Goal: Task Accomplishment & Management: Use online tool/utility

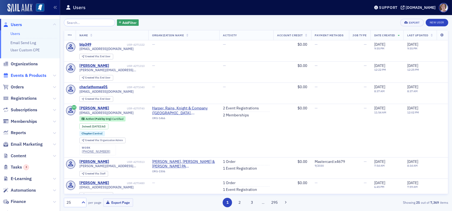
click at [20, 74] on span "Events & Products" at bounding box center [29, 75] width 36 height 6
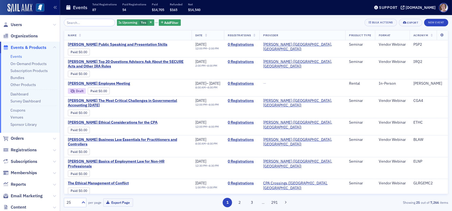
drag, startPoint x: 87, startPoint y: 21, endPoint x: 91, endPoint y: 20, distance: 4.4
click at [87, 21] on input "search" at bounding box center [89, 23] width 51 height 8
click at [150, 22] on icon "button" at bounding box center [151, 22] width 2 height 3
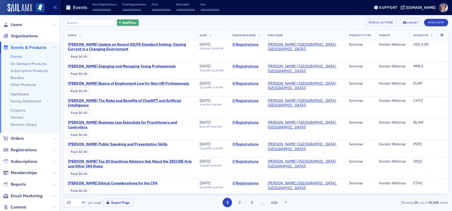
click at [122, 21] on span "Add Filter" at bounding box center [129, 22] width 14 height 5
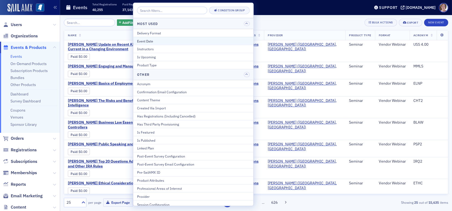
click at [153, 40] on div "Event Date" at bounding box center [193, 40] width 113 height 5
select select "8"
select select "2025"
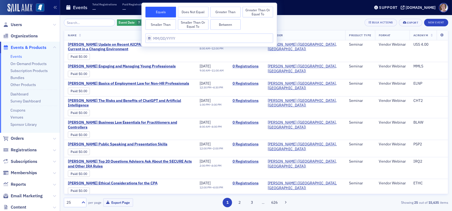
click at [230, 25] on button "Between" at bounding box center [225, 24] width 31 height 11
select select "8"
select select "2025"
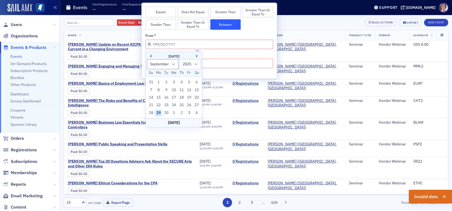
select select "0"
select select "2000"
type input "0"
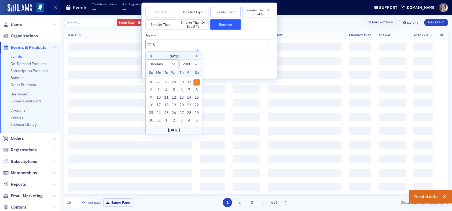
select select "7"
select select "2025"
type input "08"
select select "0"
select select "1980"
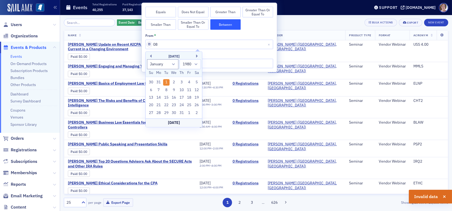
type input "0"
select select "0"
select select "2000"
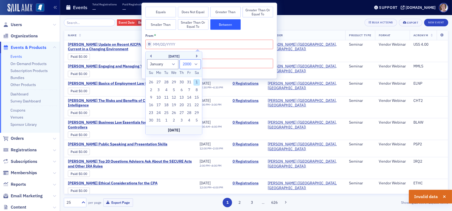
click at [197, 64] on select "1900 1901 1902 1903 1904 1905 1906 1907 1908 1909 1910 1911 1912 1913 1914 1915…" at bounding box center [189, 64] width 21 height 10
select select "2025"
click at [179, 59] on select "1900 1901 1902 1903 1904 1905 1906 1907 1908 1909 1910 1911 1912 1913 1914 1915…" at bounding box center [189, 64] width 21 height 10
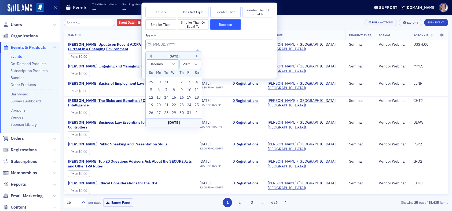
click at [172, 64] on select "January February March April May June July August September October November De…" at bounding box center [163, 64] width 32 height 10
select select "7"
click at [147, 59] on select "January February March April May June July August September October November De…" at bounding box center [163, 64] width 32 height 10
click at [188, 81] on div "1" at bounding box center [189, 82] width 6 height 6
type input "08/01/2025"
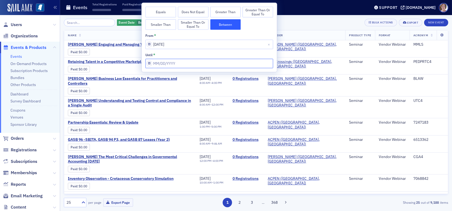
click at [183, 63] on input "from *" at bounding box center [209, 63] width 128 height 9
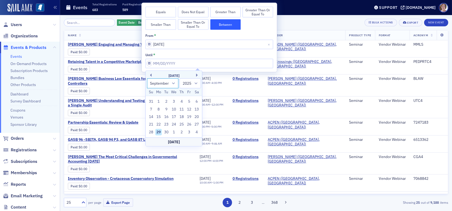
click at [172, 83] on select "January February March April May June July August September October November De…" at bounding box center [163, 83] width 32 height 10
select select "7"
click at [147, 78] on select "January February March April May June July August September October November De…" at bounding box center [163, 83] width 32 height 10
drag, startPoint x: 152, startPoint y: 139, endPoint x: 155, endPoint y: 138, distance: 2.9
click at [153, 139] on div "31" at bounding box center [151, 139] width 6 height 6
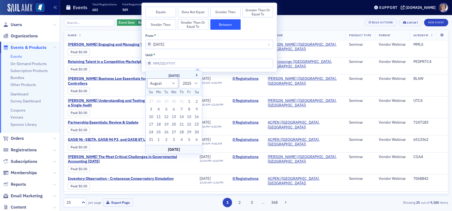
type input "08/31/2025"
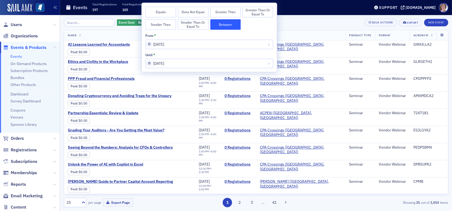
click at [299, 25] on div "Event Date Between : 8/1/2025 – 8/31/2025 Add Filter Bulk Actions Export New Ev…" at bounding box center [256, 23] width 384 height 8
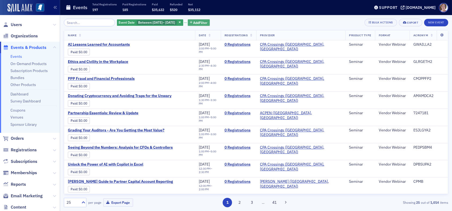
click at [205, 23] on span "Add Filter" at bounding box center [200, 22] width 14 height 5
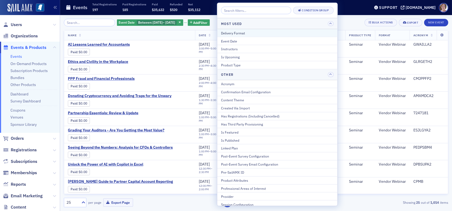
click at [239, 32] on div "Delivery Format" at bounding box center [277, 32] width 113 height 5
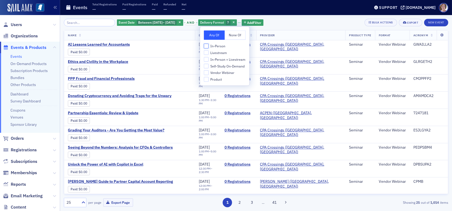
click at [206, 48] on label "In-Person" at bounding box center [225, 45] width 42 height 5
click at [206, 48] on input "In-Person" at bounding box center [206, 45] width 5 height 5
checkbox input "true"
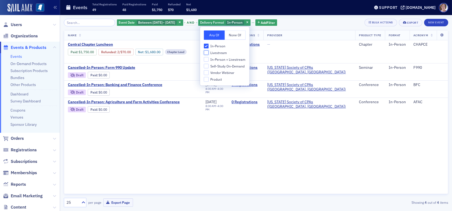
click at [206, 52] on input "Livestream" at bounding box center [206, 52] width 5 height 5
checkbox input "true"
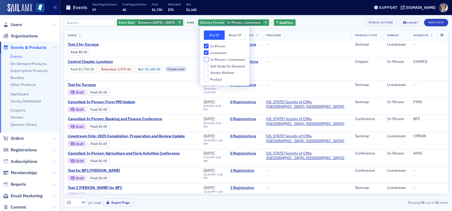
drag, startPoint x: 207, startPoint y: 60, endPoint x: 278, endPoint y: 46, distance: 72.4
click at [208, 59] on input "In-Person + Livestream" at bounding box center [206, 59] width 5 height 5
checkbox input "true"
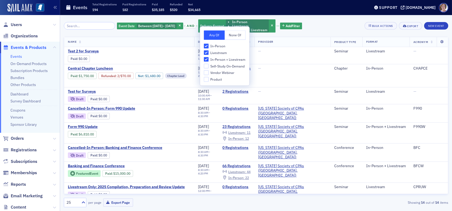
click at [327, 27] on div "Event Date Between : 8/1/2025 – 8/31/2025 and Delivery Format In-Person Livestr…" at bounding box center [256, 26] width 384 height 14
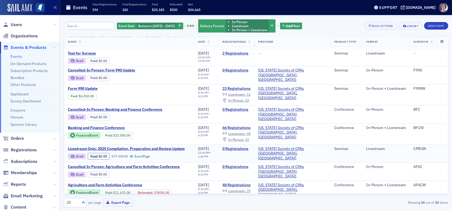
scroll to position [118, 0]
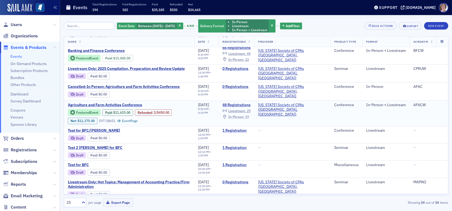
click at [244, 114] on span "In-Person :" at bounding box center [236, 116] width 16 height 4
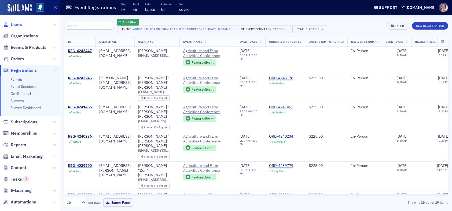
click at [18, 24] on span "Users" at bounding box center [16, 25] width 11 height 6
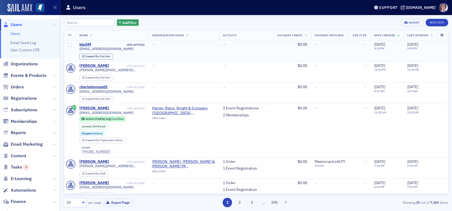
type input "c"
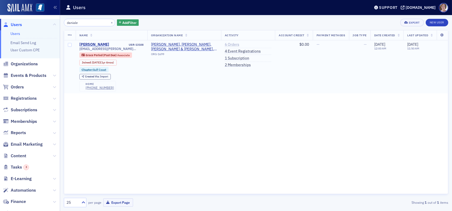
type input "daniale"
click at [230, 44] on link "6 Orders" at bounding box center [232, 44] width 14 height 5
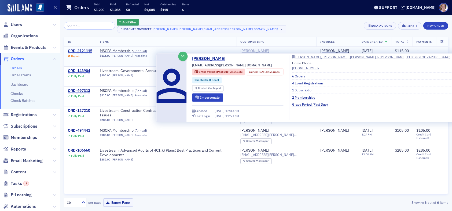
click at [269, 50] on div "Daniale Oden" at bounding box center [254, 51] width 29 height 5
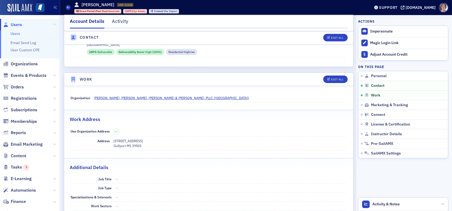
scroll to position [260, 0]
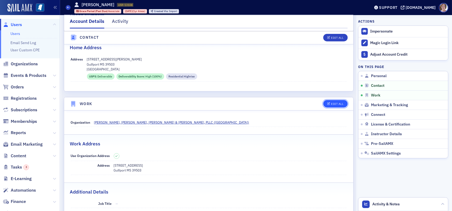
click at [331, 102] on div "Edit All" at bounding box center [337, 103] width 12 height 3
select select "US"
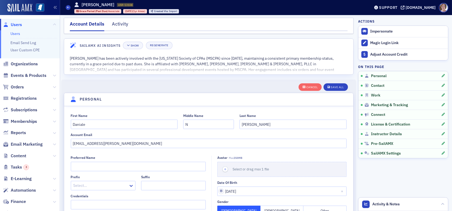
scroll to position [0, 0]
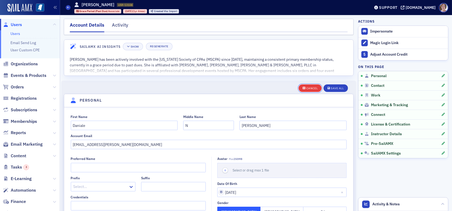
click at [308, 87] on div "Cancel" at bounding box center [311, 88] width 11 height 3
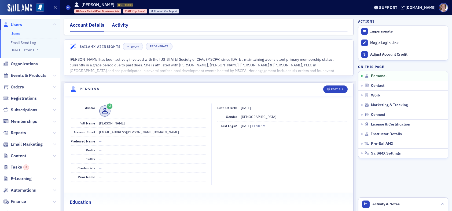
click at [119, 26] on div "Activity" at bounding box center [120, 26] width 16 height 10
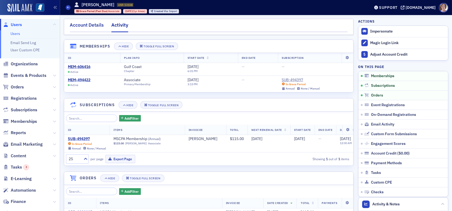
click at [87, 24] on div "Account Details" at bounding box center [87, 26] width 34 height 10
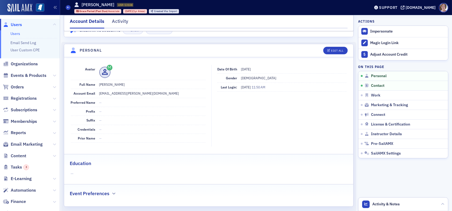
scroll to position [54, 0]
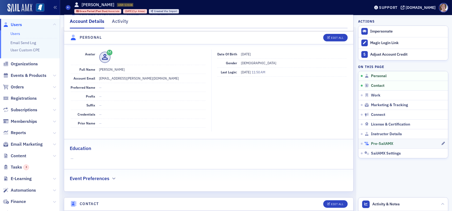
click at [386, 144] on span "Pre-SailAMX" at bounding box center [382, 143] width 22 height 5
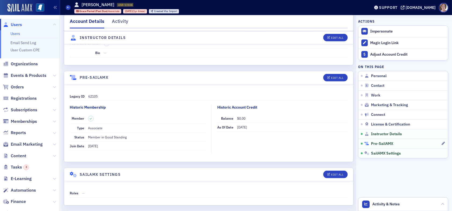
scroll to position [957, 0]
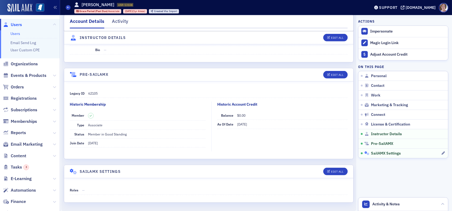
click at [382, 153] on span "SailAMX Settings" at bounding box center [386, 153] width 30 height 5
click at [374, 95] on span "Work" at bounding box center [375, 95] width 9 height 5
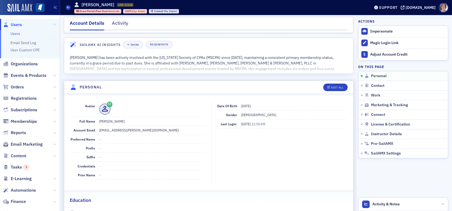
scroll to position [0, 0]
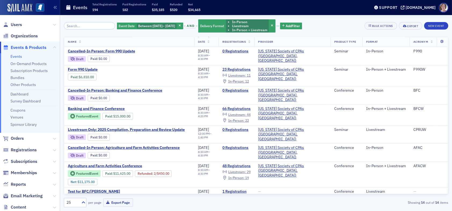
scroll to position [118, 0]
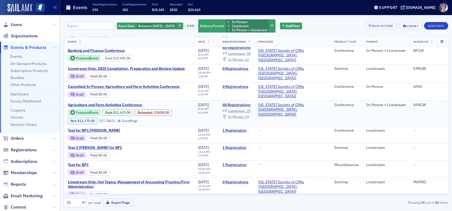
click at [244, 114] on span "In-Person :" at bounding box center [236, 116] width 16 height 4
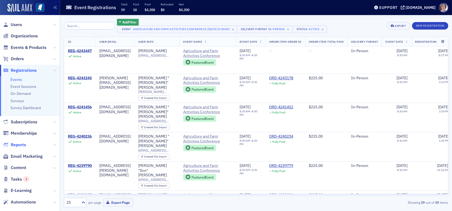
click at [23, 145] on span "Reports" at bounding box center [18, 145] width 15 height 6
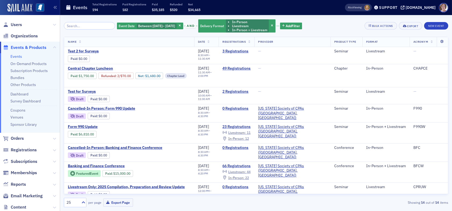
scroll to position [118, 0]
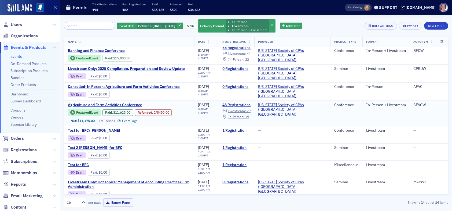
click at [244, 114] on span "In-Person :" at bounding box center [236, 116] width 16 height 4
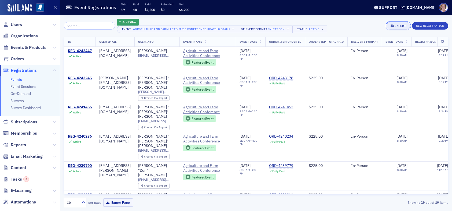
click at [398, 26] on div "Export" at bounding box center [400, 25] width 11 height 3
click at [364, 22] on div "Add Filter Event Agriculture and Farm Activities Conference [8/19/2025 8:30am] …" at bounding box center [256, 26] width 384 height 14
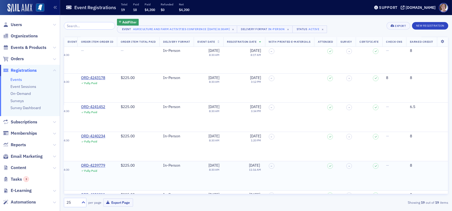
scroll to position [0, 234]
click at [25, 45] on span "Events & Products" at bounding box center [29, 48] width 36 height 6
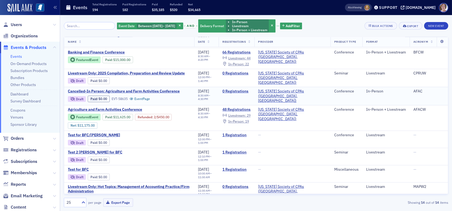
scroll to position [118, 0]
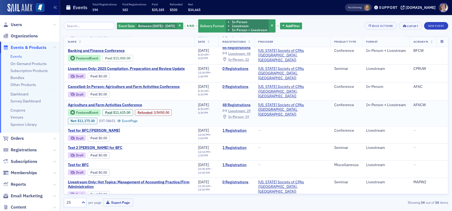
click at [244, 114] on span "In-Person :" at bounding box center [236, 116] width 16 height 4
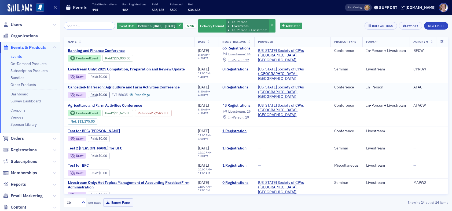
scroll to position [118, 0]
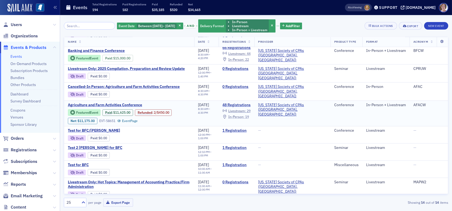
click at [244, 114] on span "In-Person :" at bounding box center [236, 116] width 16 height 4
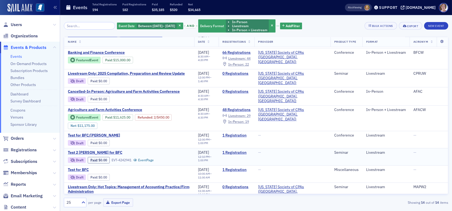
scroll to position [118, 0]
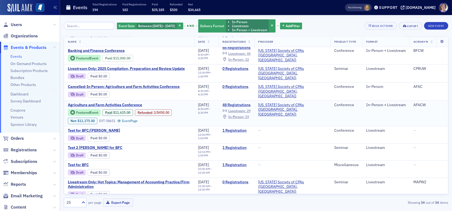
click at [157, 109] on div "Refunded : 2 / $450.00" at bounding box center [153, 112] width 37 height 6
click at [148, 110] on link "Refunded" at bounding box center [145, 112] width 14 height 4
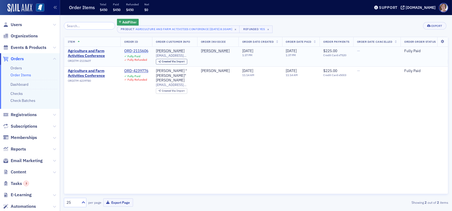
click at [138, 51] on div "ORD-2115606" at bounding box center [136, 51] width 24 height 5
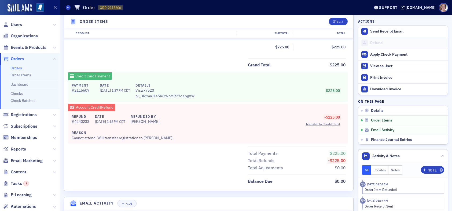
scroll to position [215, 0]
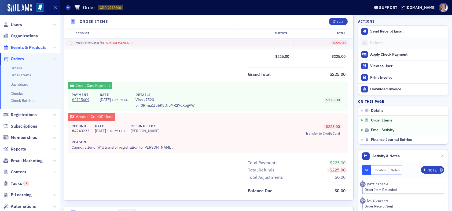
click at [27, 46] on span "Events & Products" at bounding box center [29, 48] width 36 height 6
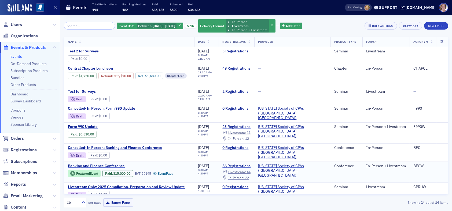
scroll to position [118, 0]
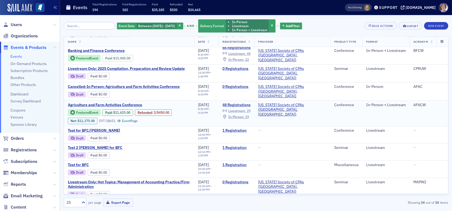
click at [246, 108] on span "Livestream :" at bounding box center [237, 110] width 18 height 4
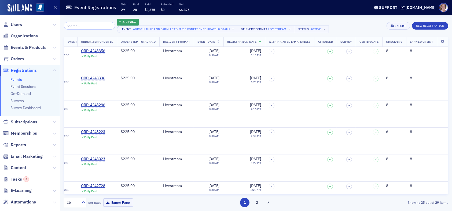
scroll to position [0, 221]
click at [67, 202] on div "25" at bounding box center [73, 202] width 12 height 6
click at [72, 159] on div "50" at bounding box center [75, 159] width 16 height 6
click at [437, 63] on td "8" at bounding box center [427, 60] width 42 height 27
click at [425, 85] on td "8" at bounding box center [427, 86] width 42 height 27
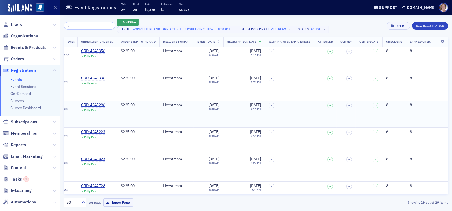
click at [423, 119] on td "8" at bounding box center [427, 113] width 42 height 27
click at [422, 145] on td "8" at bounding box center [427, 140] width 42 height 27
click at [424, 166] on td "8" at bounding box center [427, 167] width 42 height 27
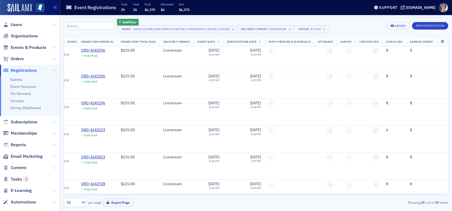
scroll to position [0, 221]
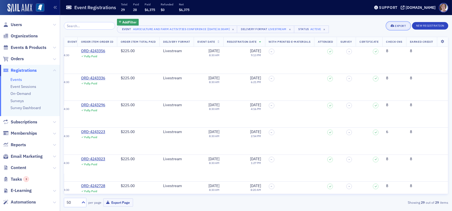
click at [400, 26] on div "Export" at bounding box center [400, 25] width 11 height 3
click at [372, 43] on button "Export All ( 29 Event Registrations )" at bounding box center [380, 44] width 58 height 9
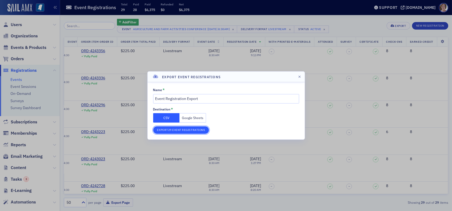
click at [178, 129] on button "Export 29 Event Registrations" at bounding box center [181, 130] width 56 height 8
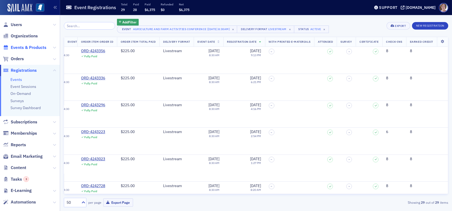
click at [30, 45] on span "Events & Products" at bounding box center [29, 48] width 36 height 6
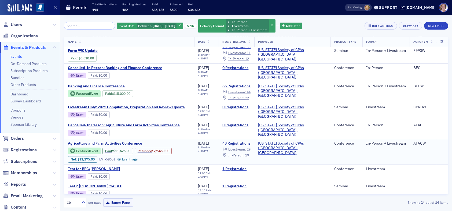
scroll to position [118, 0]
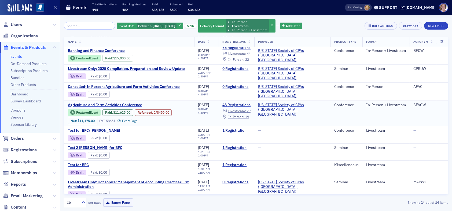
click at [244, 114] on span "In-Person :" at bounding box center [236, 116] width 16 height 4
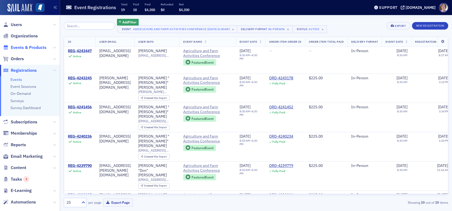
click at [28, 47] on span "Events & Products" at bounding box center [29, 48] width 36 height 6
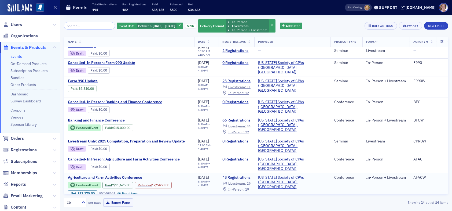
scroll to position [118, 0]
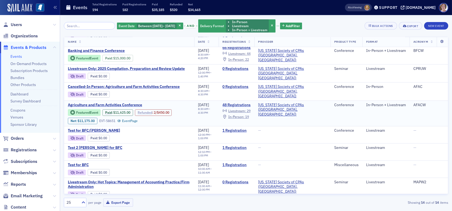
click at [144, 110] on link "Refunded" at bounding box center [145, 112] width 14 height 4
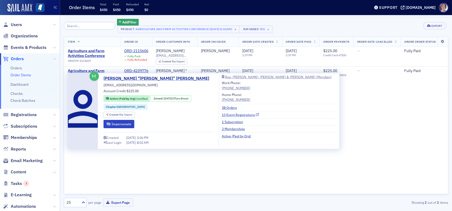
click at [223, 115] on link "13 Event Registrations" at bounding box center [240, 114] width 37 height 5
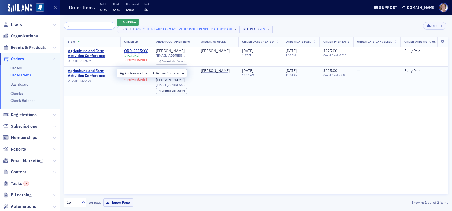
click at [86, 74] on span "Agriculture and Farm Activities Conference" at bounding box center [92, 72] width 49 height 9
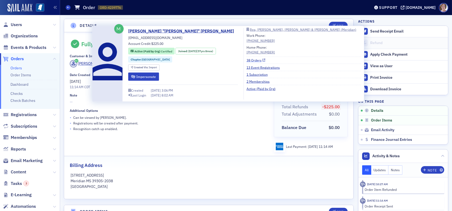
click at [246, 60] on link "38 Orders" at bounding box center [255, 60] width 19 height 5
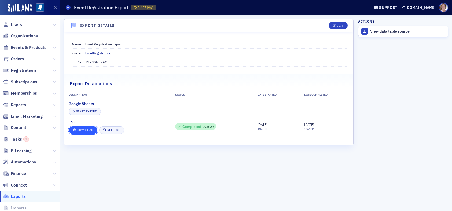
click at [83, 129] on link "Download" at bounding box center [83, 130] width 28 height 8
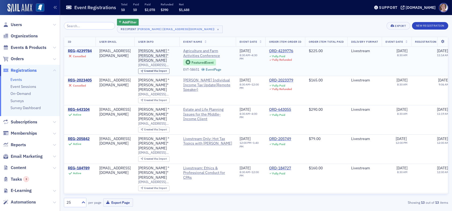
click at [83, 50] on div "REG-4239784" at bounding box center [80, 51] width 24 height 5
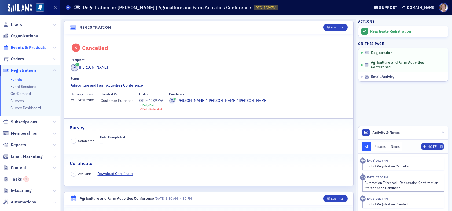
click at [23, 47] on span "Events & Products" at bounding box center [29, 48] width 36 height 6
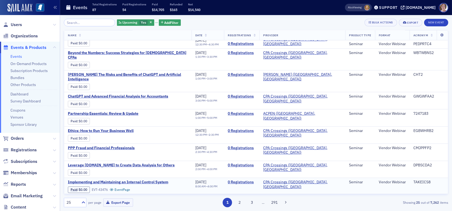
scroll to position [285, 0]
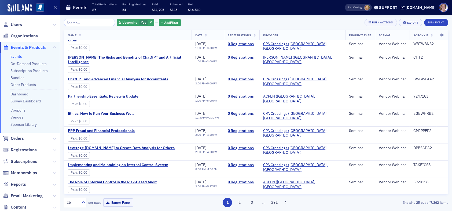
click at [21, 48] on span "Events & Products" at bounding box center [29, 48] width 36 height 6
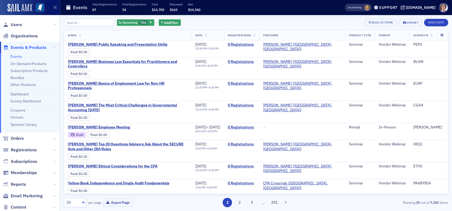
click at [150, 23] on icon "button" at bounding box center [151, 22] width 2 height 3
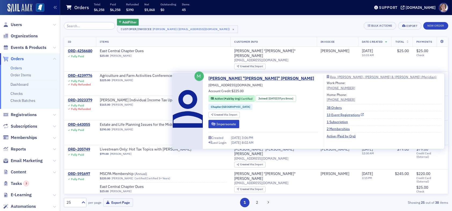
click at [327, 113] on link "13 Event Registrations" at bounding box center [345, 114] width 37 height 5
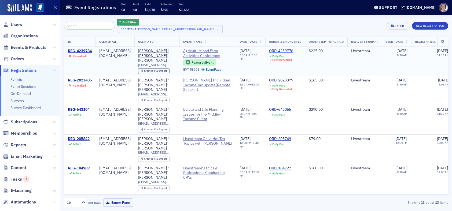
click at [283, 50] on div "ORD-4239776" at bounding box center [281, 51] width 24 height 5
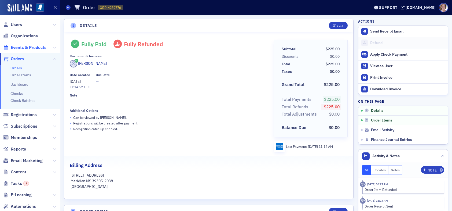
click at [25, 45] on span "Events & Products" at bounding box center [29, 48] width 36 height 6
click at [25, 47] on span "Events & Products" at bounding box center [29, 48] width 36 height 6
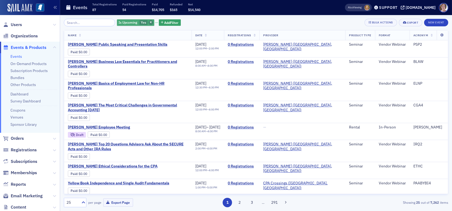
click at [150, 21] on icon "button" at bounding box center [151, 22] width 2 height 3
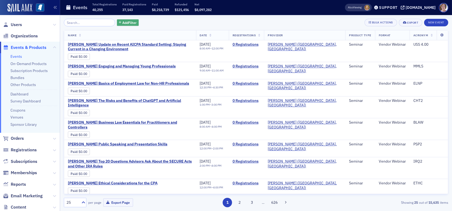
click at [126, 24] on span "Add Filter" at bounding box center [129, 22] width 14 height 5
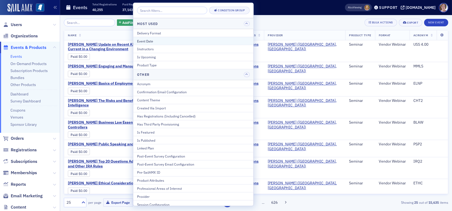
click at [163, 41] on div "Event Date" at bounding box center [193, 40] width 113 height 5
select select "8"
select select "2025"
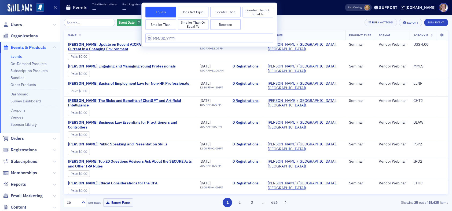
click at [231, 22] on button "Between" at bounding box center [225, 24] width 31 height 11
select select "8"
select select "2025"
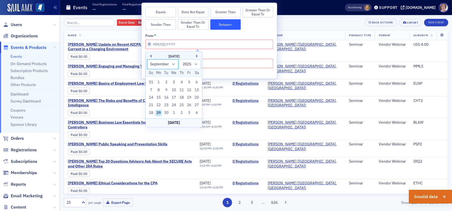
click at [172, 64] on select "January February March April May June July August September October November De…" at bounding box center [163, 64] width 32 height 10
select select "7"
click at [147, 59] on select "January February March April May June July August September October November De…" at bounding box center [163, 64] width 32 height 10
click at [189, 81] on div "1" at bounding box center [189, 82] width 6 height 6
type input "08/01/2025"
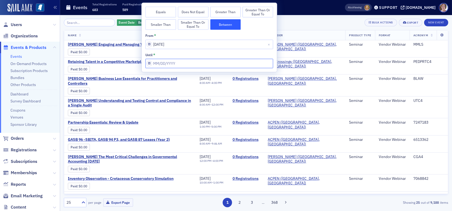
click at [180, 64] on input "from *" at bounding box center [209, 63] width 128 height 9
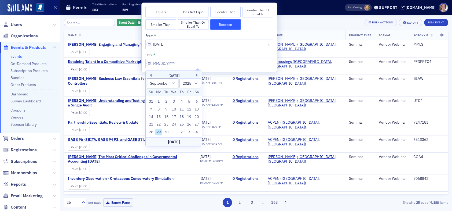
click at [152, 73] on div "September 2025" at bounding box center [174, 75] width 56 height 5
click at [174, 82] on select "January February March April May June July August September October November De…" at bounding box center [163, 83] width 32 height 10
select select "7"
click at [147, 78] on select "January February March April May June July August September October November De…" at bounding box center [163, 83] width 32 height 10
click at [152, 140] on div "31" at bounding box center [151, 139] width 6 height 6
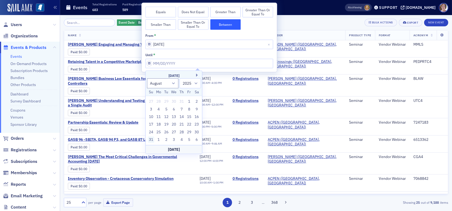
type input "08/31/2025"
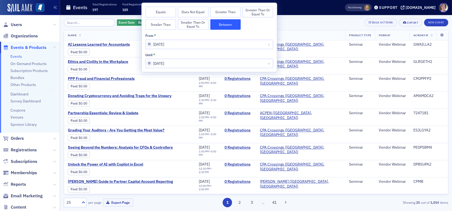
click at [297, 22] on div "Event Date Between : 8/1/2025 – 8/31/2025 Add Filter Bulk Actions Export New Ev…" at bounding box center [256, 23] width 384 height 8
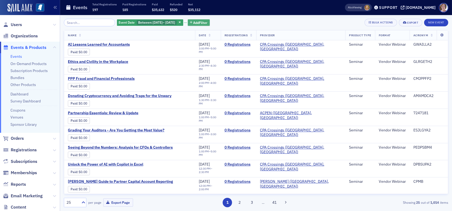
click at [208, 23] on span "Add Filter" at bounding box center [200, 22] width 14 height 5
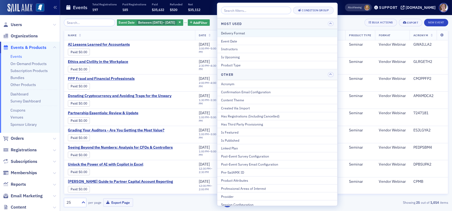
click at [237, 32] on div "Delivery Format" at bounding box center [277, 32] width 113 height 5
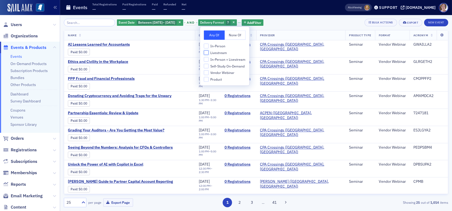
click at [207, 54] on input "Livestream" at bounding box center [206, 52] width 5 height 5
checkbox input "true"
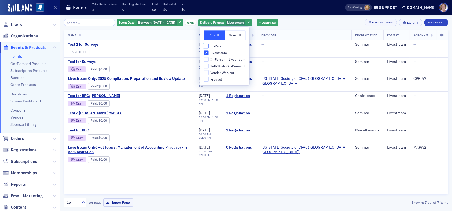
click at [207, 46] on input "In-Person" at bounding box center [206, 45] width 5 height 5
checkbox input "true"
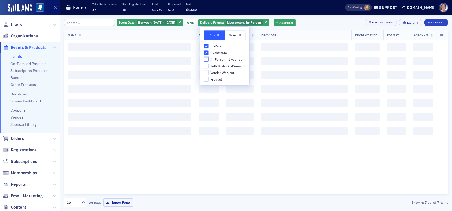
click at [207, 59] on input "In-Person + Livestream" at bounding box center [206, 59] width 5 height 5
checkbox input "true"
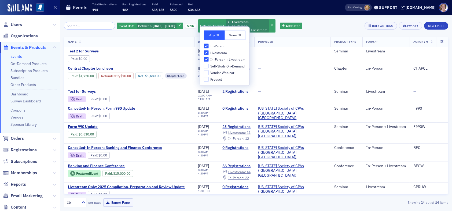
click at [324, 24] on div "Event Date Between : 8/1/2025 – 8/31/2025 and Delivery Format Livestream In-Per…" at bounding box center [256, 26] width 384 height 14
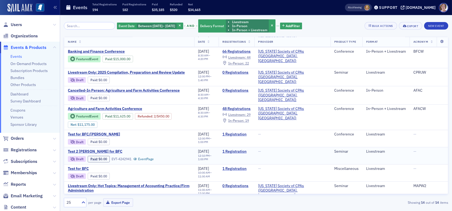
scroll to position [118, 0]
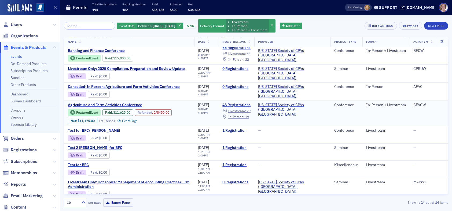
click at [150, 110] on link "Refunded" at bounding box center [145, 112] width 14 height 4
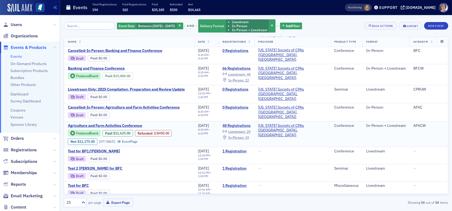
scroll to position [91, 0]
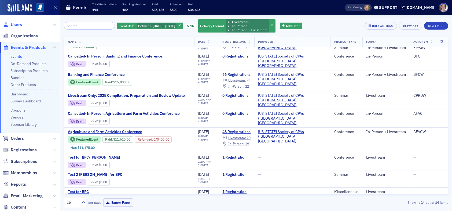
click at [16, 25] on span "Users" at bounding box center [16, 25] width 11 height 6
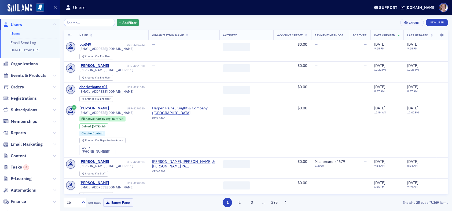
click at [87, 23] on input "search" at bounding box center [89, 23] width 51 height 8
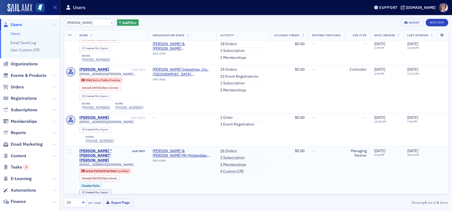
scroll to position [54, 0]
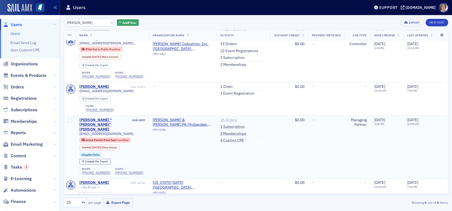
type input "ramsey"
click at [224, 118] on link "26 Orders" at bounding box center [228, 119] width 17 height 5
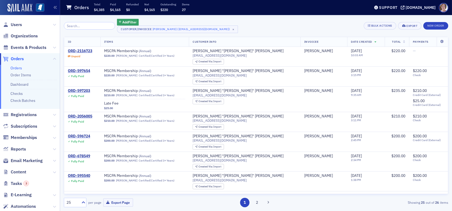
click at [22, 58] on span "Orders" at bounding box center [17, 59] width 13 height 6
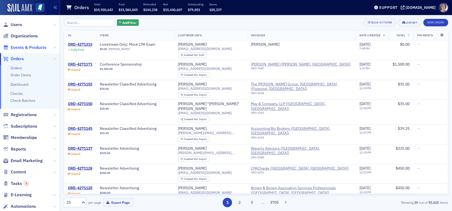
click at [25, 45] on span "Events & Products" at bounding box center [29, 48] width 36 height 6
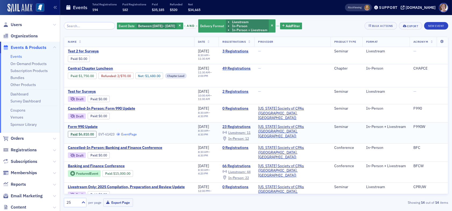
scroll to position [118, 0]
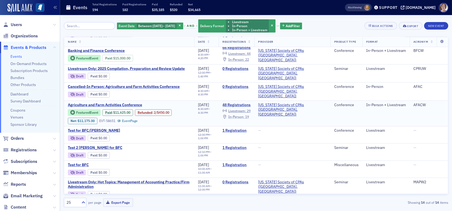
click at [244, 114] on span "In-Person :" at bounding box center [236, 116] width 16 height 4
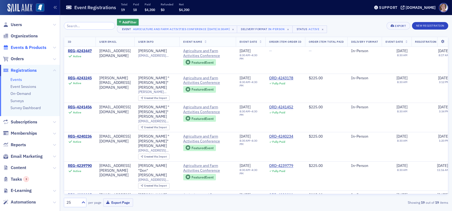
click at [28, 47] on span "Events & Products" at bounding box center [29, 48] width 36 height 6
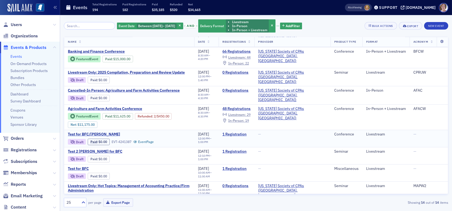
scroll to position [118, 0]
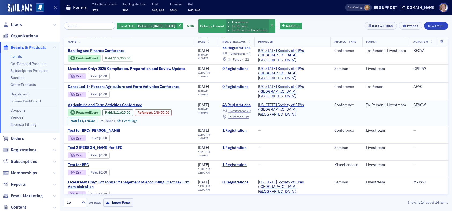
click at [246, 108] on span "Livestream :" at bounding box center [237, 110] width 18 height 4
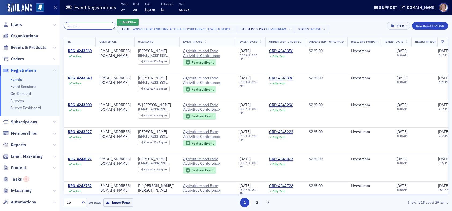
click at [98, 28] on input "search" at bounding box center [89, 26] width 51 height 8
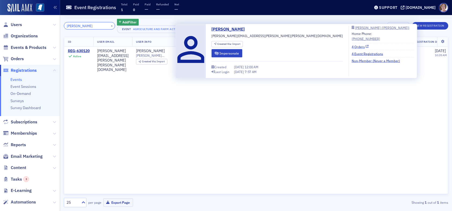
type input "rebecca miller"
click at [352, 46] on link "4 Orders" at bounding box center [360, 46] width 17 height 5
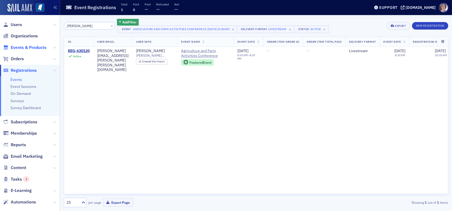
click at [32, 47] on span "Events & Products" at bounding box center [29, 48] width 36 height 6
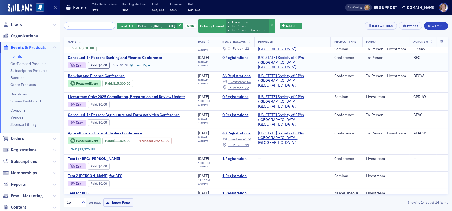
scroll to position [107, 0]
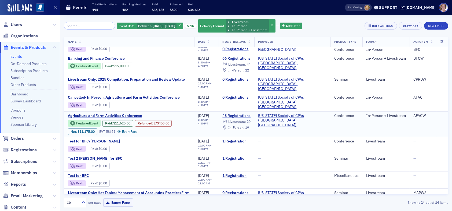
click at [246, 119] on span "Livestream :" at bounding box center [237, 121] width 18 height 4
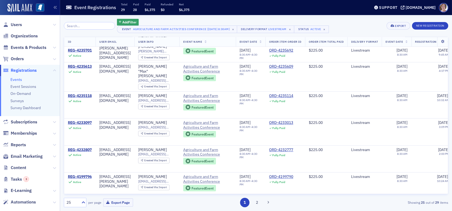
scroll to position [533, 0]
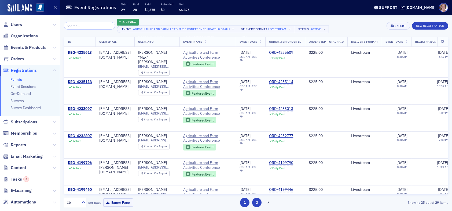
click at [260, 201] on button "2" at bounding box center [256, 201] width 9 height 9
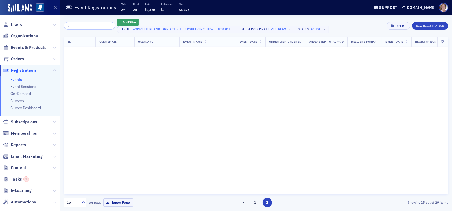
scroll to position [0, 0]
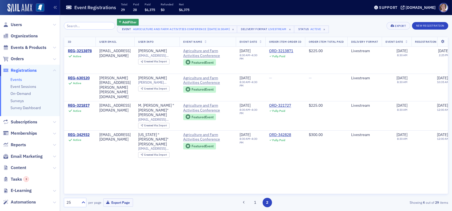
click at [76, 201] on div "25" at bounding box center [73, 202] width 12 height 6
click at [78, 159] on div "50" at bounding box center [75, 159] width 16 height 6
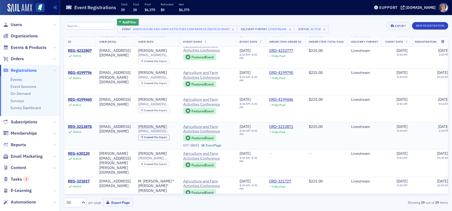
scroll to position [640, 0]
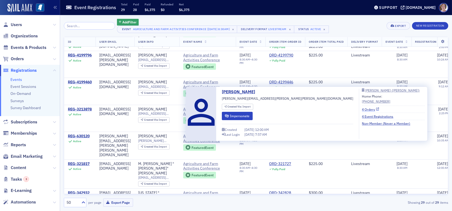
click at [362, 108] on link "4 Orders" at bounding box center [370, 108] width 17 height 5
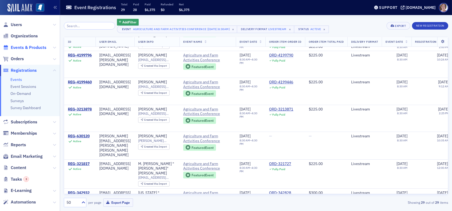
click at [32, 47] on span "Events & Products" at bounding box center [29, 48] width 36 height 6
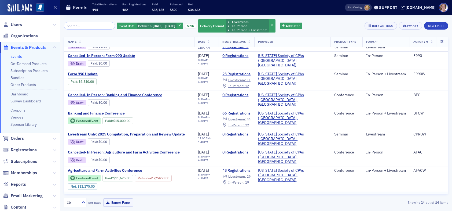
scroll to position [118, 0]
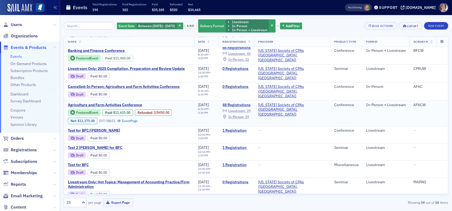
click at [246, 108] on span "Livestream :" at bounding box center [237, 110] width 18 height 4
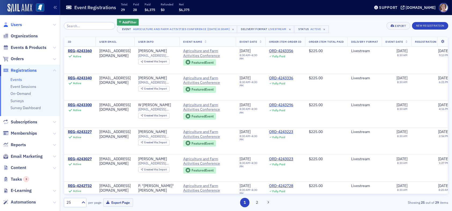
click at [21, 24] on span "Users" at bounding box center [16, 25] width 11 height 6
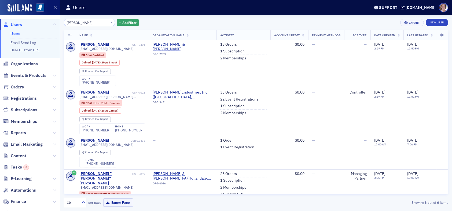
drag, startPoint x: 87, startPoint y: 24, endPoint x: 45, endPoint y: 28, distance: 42.9
click at [48, 27] on div "Users Users Email Send Log User Custom CPE Organizations Events & Products Orde…" at bounding box center [226, 105] width 452 height 211
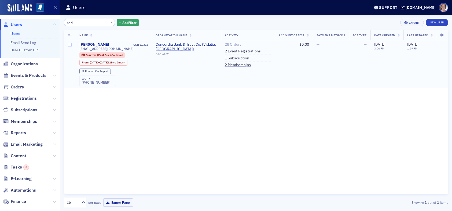
type input "perill"
click at [229, 43] on link "28 Orders" at bounding box center [233, 44] width 17 height 5
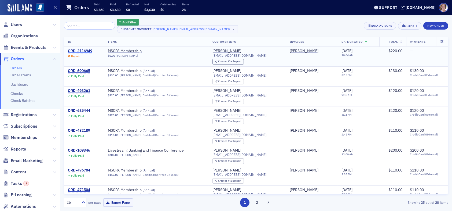
click at [89, 51] on div "ORD-2116949" at bounding box center [80, 51] width 24 height 5
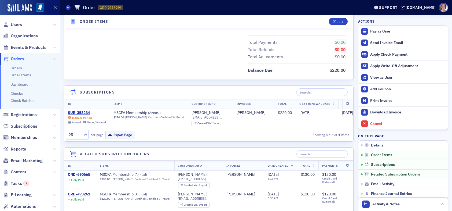
scroll to position [241, 0]
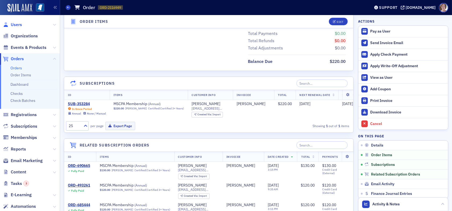
click at [14, 24] on span "Users" at bounding box center [16, 25] width 11 height 6
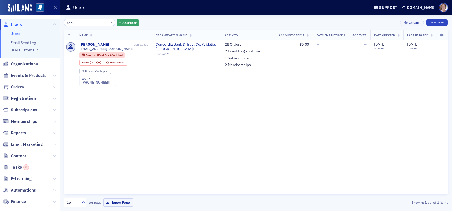
drag, startPoint x: 82, startPoint y: 21, endPoint x: 55, endPoint y: 21, distance: 27.4
click at [57, 22] on div "Users Users Email Send Log User Custom CPE Organizations Events & Products Orde…" at bounding box center [226, 105] width 452 height 211
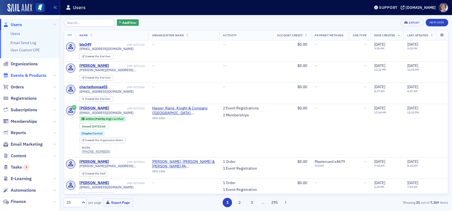
click at [21, 76] on span "Events & Products" at bounding box center [29, 75] width 36 height 6
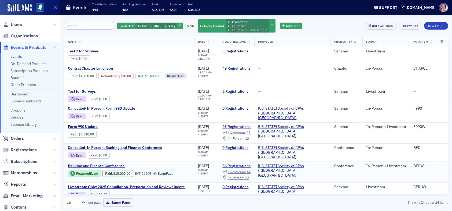
scroll to position [118, 0]
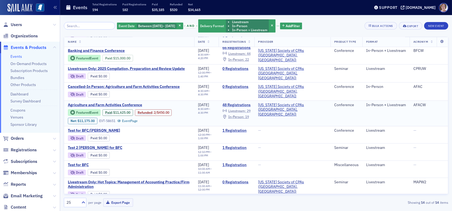
click at [246, 108] on span "Livestream :" at bounding box center [237, 110] width 18 height 4
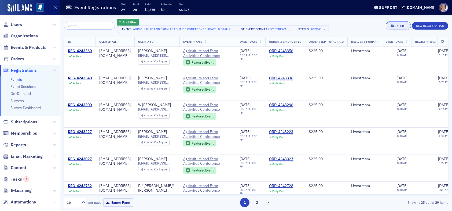
click at [396, 27] on div "Export" at bounding box center [400, 25] width 11 height 3
click at [370, 43] on button "Export All ( 29 Event Registrations )" at bounding box center [380, 44] width 58 height 9
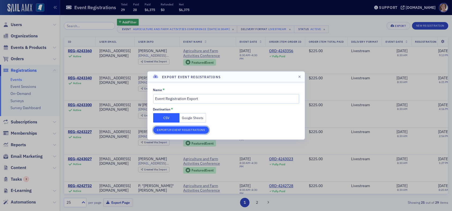
click at [197, 130] on button "Export 29 Event Registrations" at bounding box center [181, 130] width 56 height 8
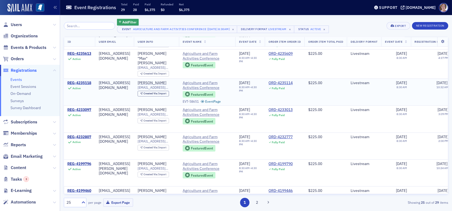
scroll to position [533, 1]
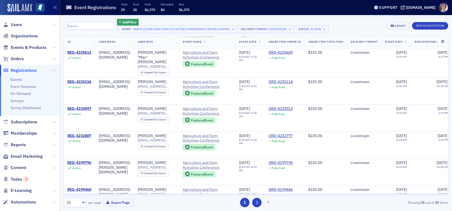
click at [260, 202] on button "2" at bounding box center [256, 201] width 9 height 9
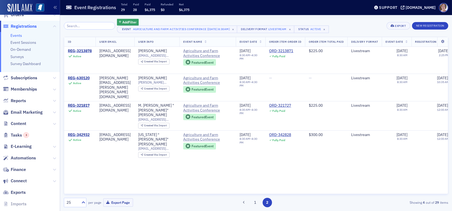
scroll to position [54, 0]
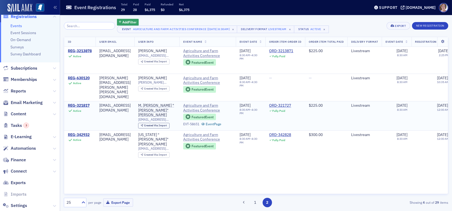
click at [347, 113] on td "$225.00" at bounding box center [326, 115] width 42 height 29
click at [252, 201] on button "1" at bounding box center [254, 201] width 9 height 9
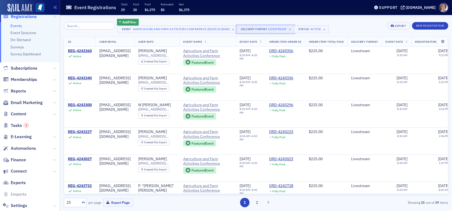
click at [281, 29] on div "Livestream" at bounding box center [277, 28] width 18 height 5
click at [216, 32] on icon "Remove Livestream" at bounding box center [216, 32] width 2 height 2
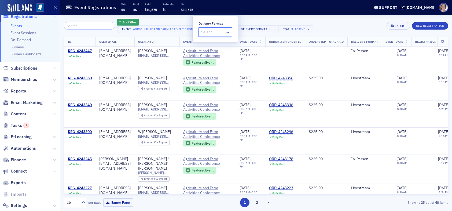
click at [209, 33] on div at bounding box center [213, 32] width 24 height 7
click at [345, 28] on div "Add Filter Event Agriculture and Farm Activities Conference [8/19/2025 8:30am] …" at bounding box center [256, 26] width 384 height 14
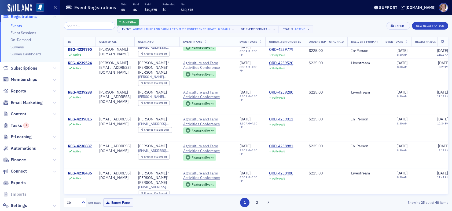
scroll to position [533, 0]
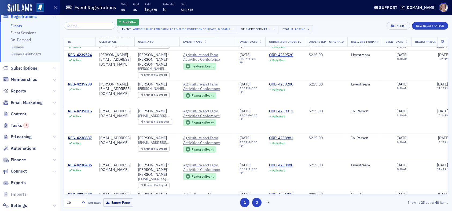
click at [259, 203] on button "2" at bounding box center [256, 201] width 9 height 9
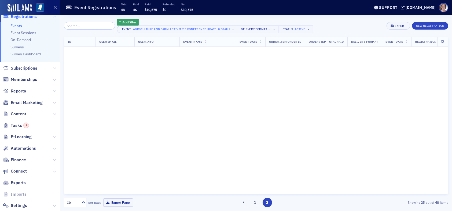
scroll to position [0, 0]
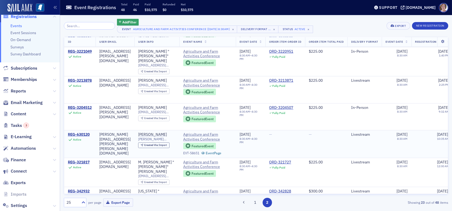
scroll to position [474, 0]
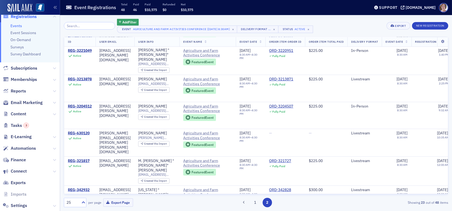
click at [255, 203] on button "1" at bounding box center [254, 201] width 9 height 9
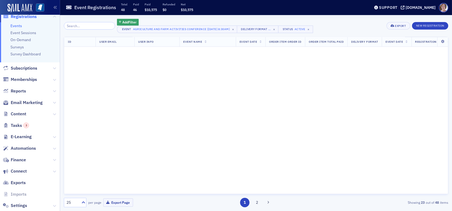
scroll to position [0, 0]
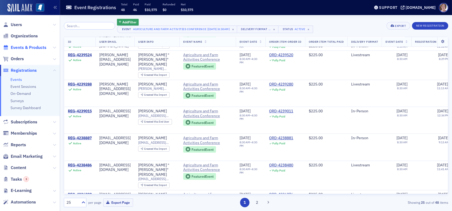
click at [28, 46] on span "Events & Products" at bounding box center [29, 48] width 36 height 6
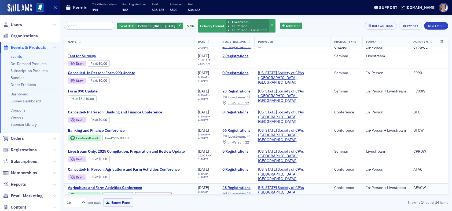
scroll to position [118, 0]
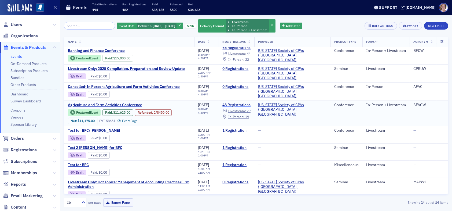
click at [250, 102] on link "48 Registrations" at bounding box center [236, 104] width 28 height 5
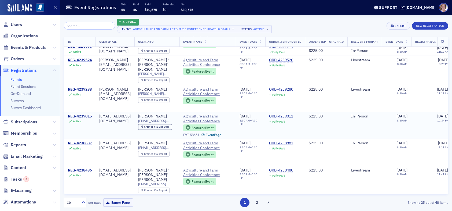
scroll to position [533, 0]
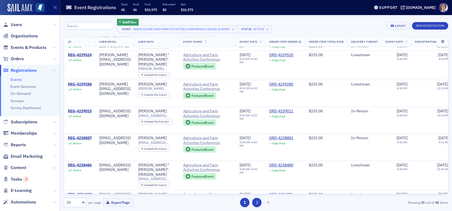
click at [255, 201] on button "2" at bounding box center [256, 201] width 9 height 9
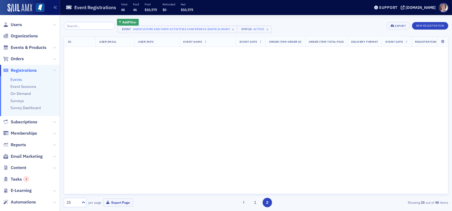
scroll to position [0, 0]
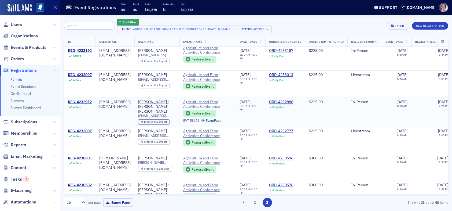
scroll to position [126, 0]
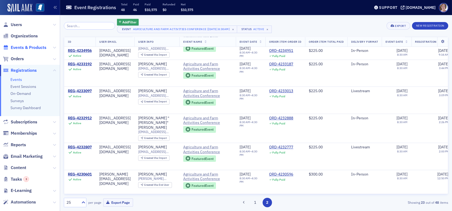
click at [33, 47] on span "Events & Products" at bounding box center [29, 48] width 36 height 6
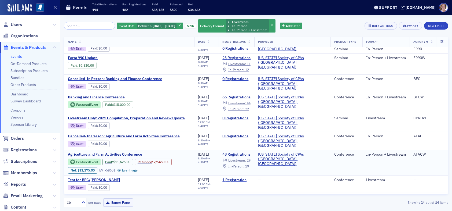
scroll to position [118, 0]
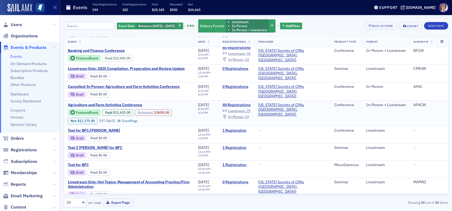
click at [145, 110] on link "Refunded" at bounding box center [145, 112] width 14 height 4
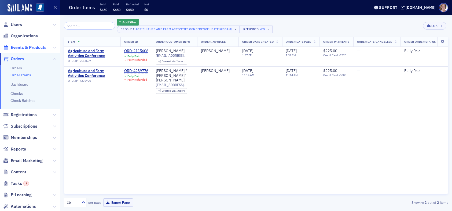
click at [38, 48] on span "Events & Products" at bounding box center [29, 48] width 36 height 6
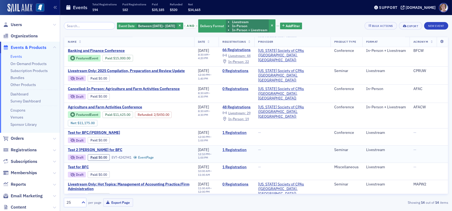
scroll to position [118, 0]
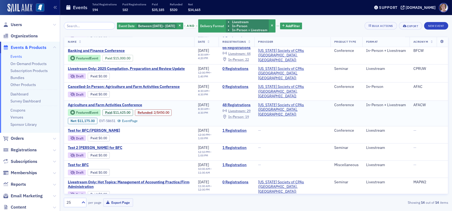
click at [244, 114] on span "In-Person :" at bounding box center [236, 116] width 16 height 4
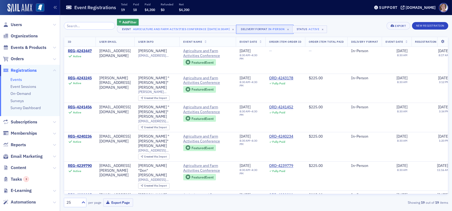
click at [271, 28] on div "In-Person" at bounding box center [276, 28] width 17 height 5
click at [216, 32] on icon "Remove In-Person" at bounding box center [216, 32] width 4 height 4
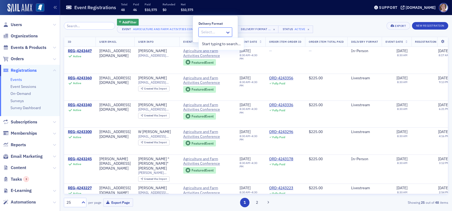
click at [215, 31] on div at bounding box center [213, 32] width 24 height 7
type input "livestream"
click at [215, 44] on span "Livestream" at bounding box center [211, 44] width 19 height 6
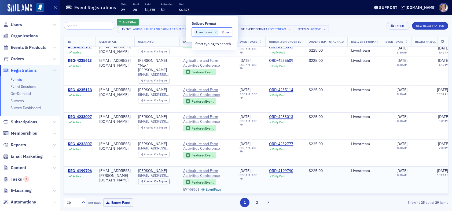
scroll to position [533, 0]
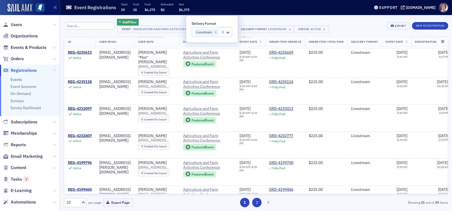
click at [258, 201] on button "2" at bounding box center [256, 201] width 9 height 9
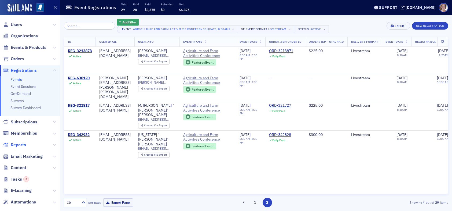
click at [20, 145] on span "Reports" at bounding box center [18, 145] width 15 height 6
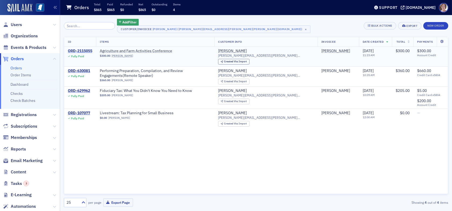
click at [88, 51] on div "ORD-2115055" at bounding box center [80, 51] width 24 height 5
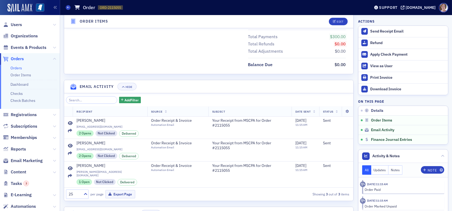
scroll to position [286, 0]
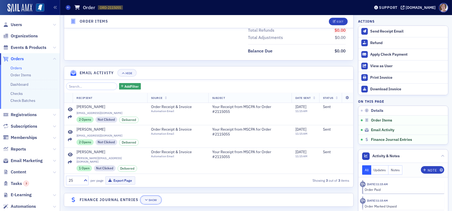
drag, startPoint x: 151, startPoint y: 194, endPoint x: 152, endPoint y: 189, distance: 4.4
click at [152, 198] on div "Show" at bounding box center [153, 199] width 8 height 3
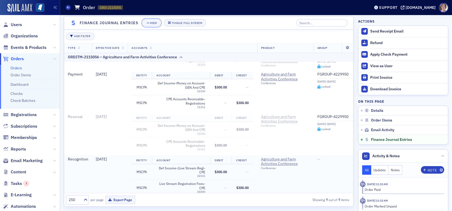
scroll to position [168, 0]
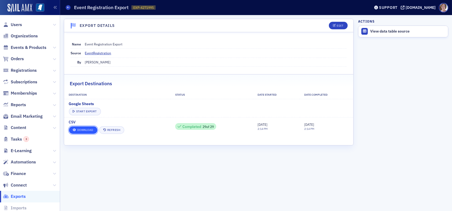
click at [90, 128] on link "Download" at bounding box center [83, 130] width 28 height 8
click at [15, 103] on span "Reports" at bounding box center [18, 105] width 15 height 6
